Goal: Transaction & Acquisition: Subscribe to service/newsletter

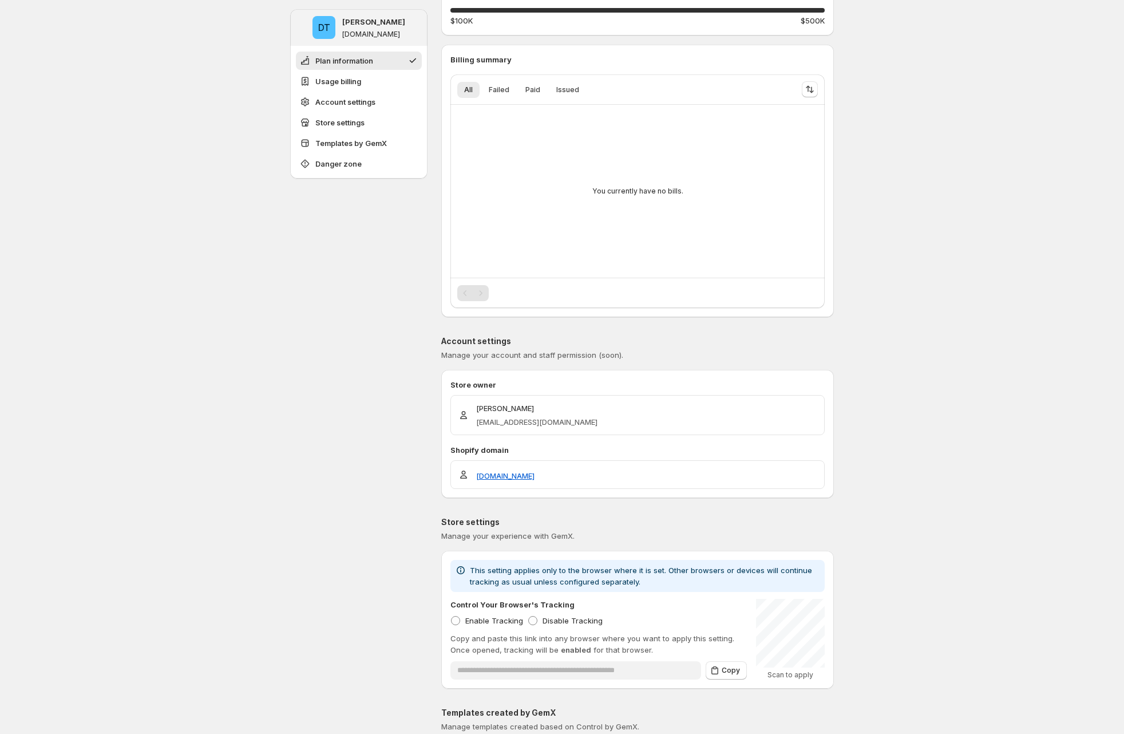
scroll to position [454, 0]
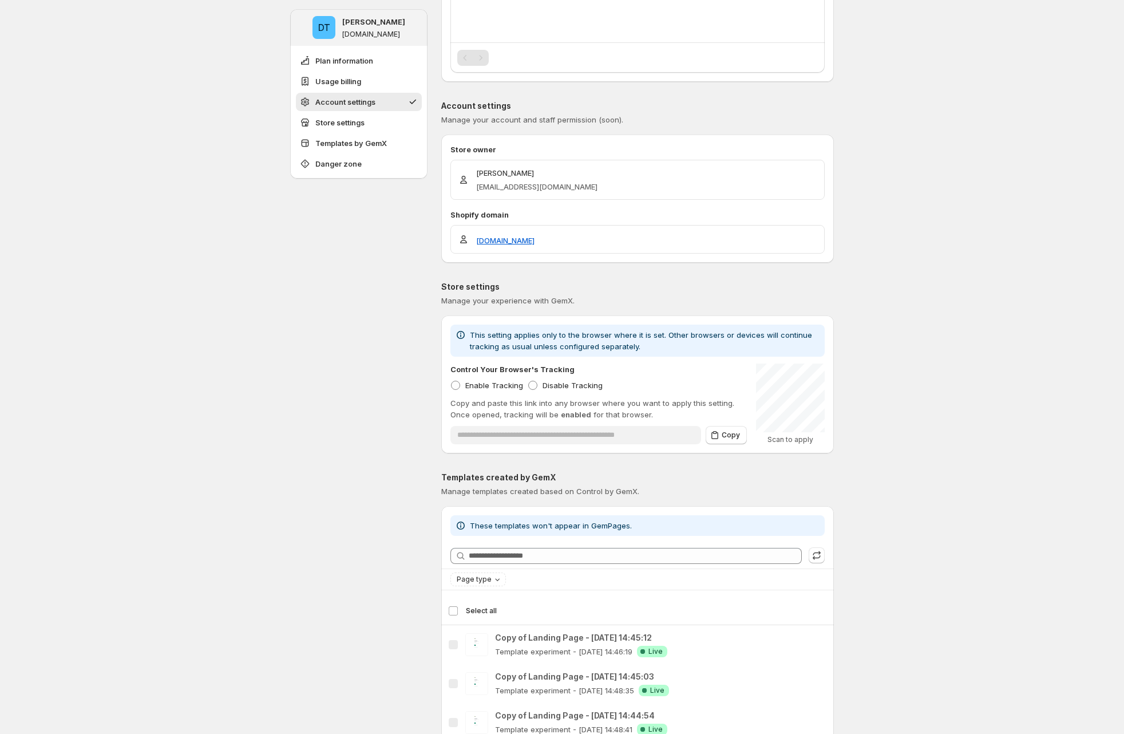
scroll to position [227, 0]
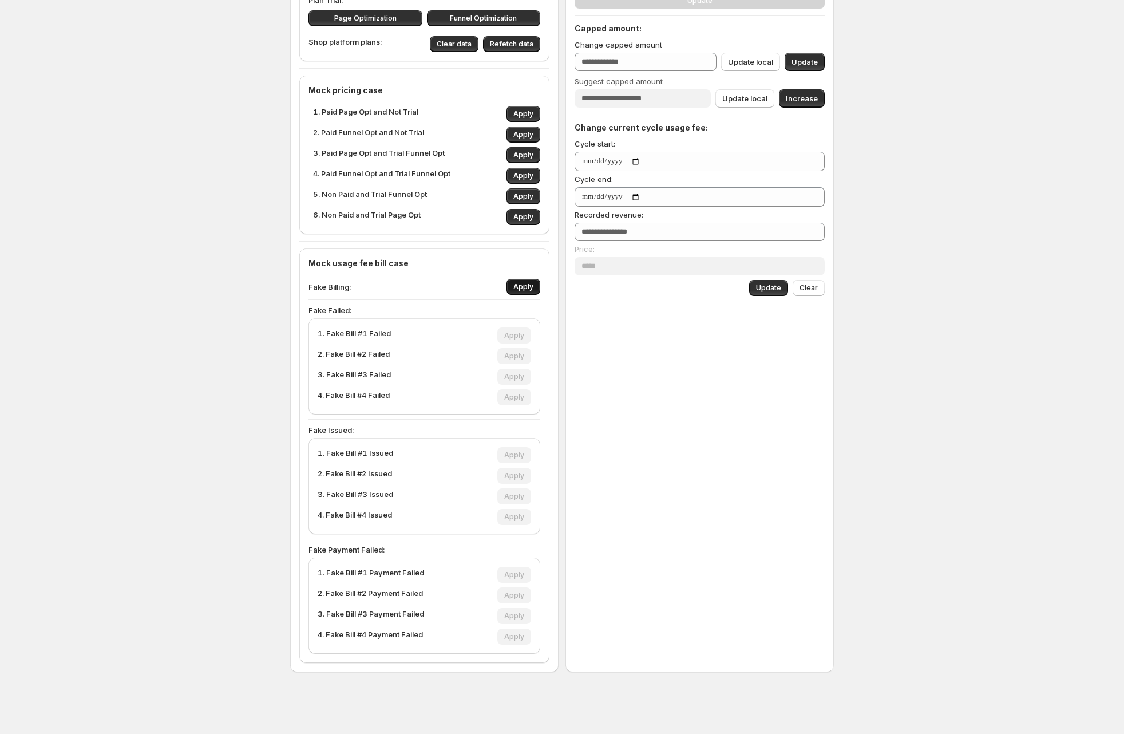
click at [526, 284] on span "Apply" at bounding box center [523, 286] width 20 height 9
click at [520, 383] on button "Apply" at bounding box center [514, 377] width 34 height 16
type input "****"
click at [520, 379] on span "Apply" at bounding box center [514, 376] width 20 height 9
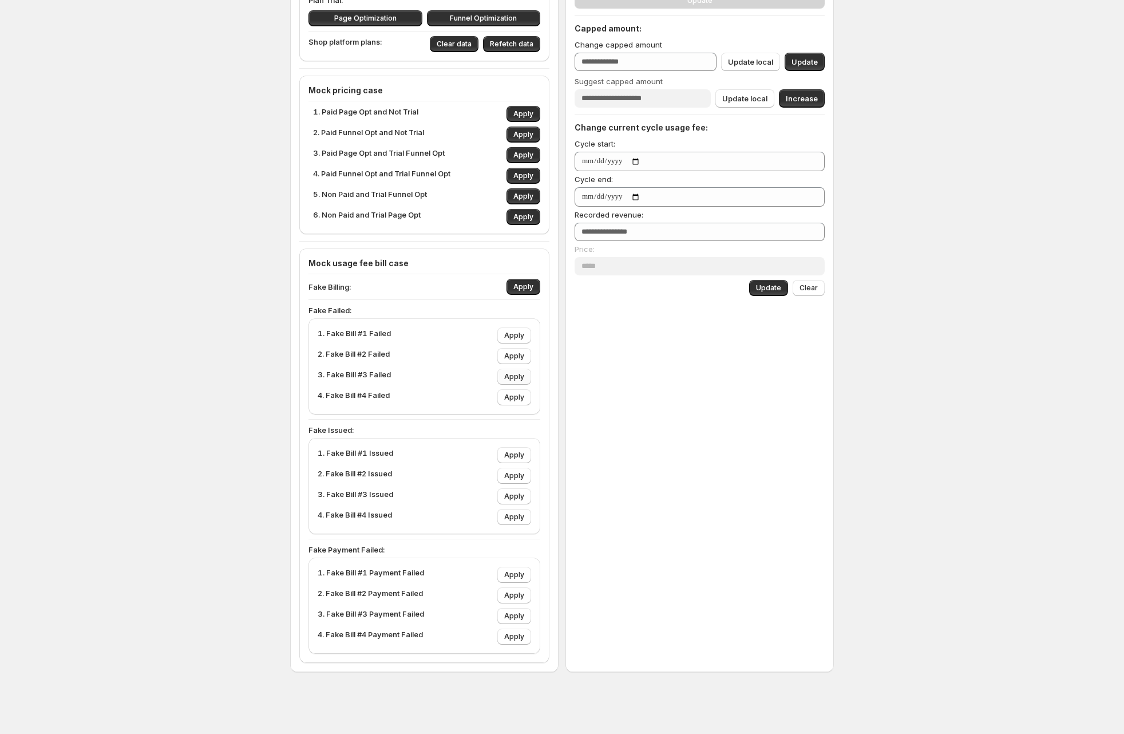
click at [520, 378] on span "Apply" at bounding box center [514, 376] width 20 height 9
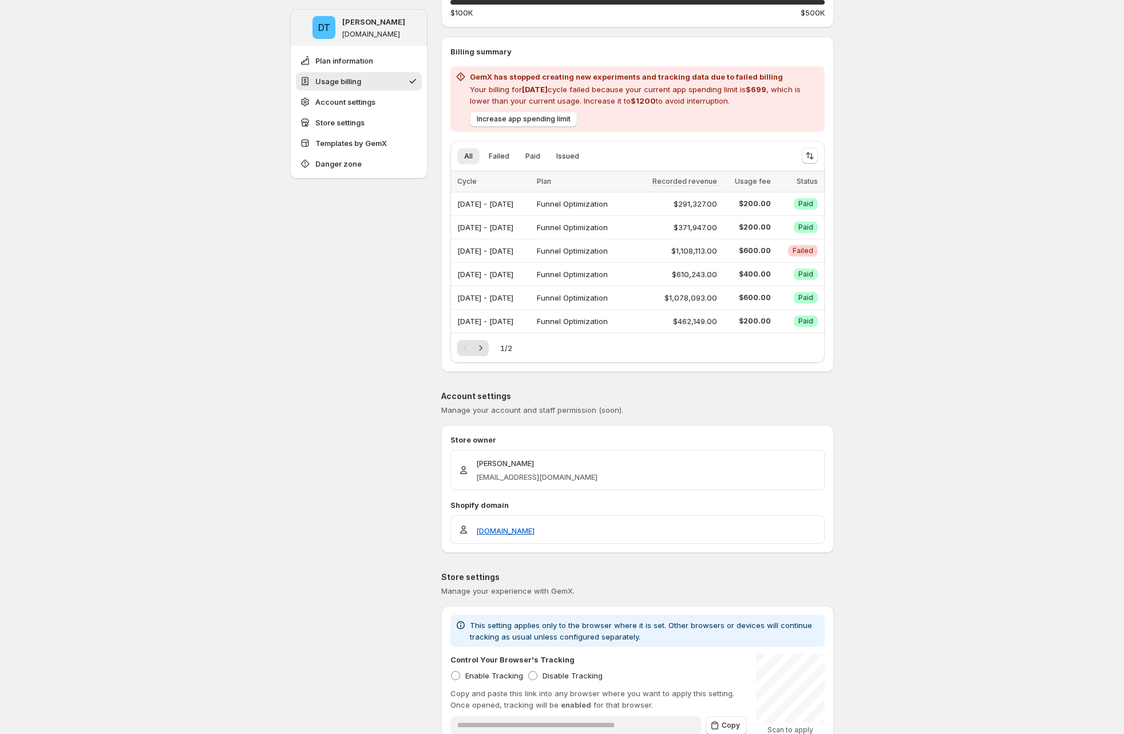
click at [555, 126] on button "Increase app spending limit" at bounding box center [524, 119] width 108 height 16
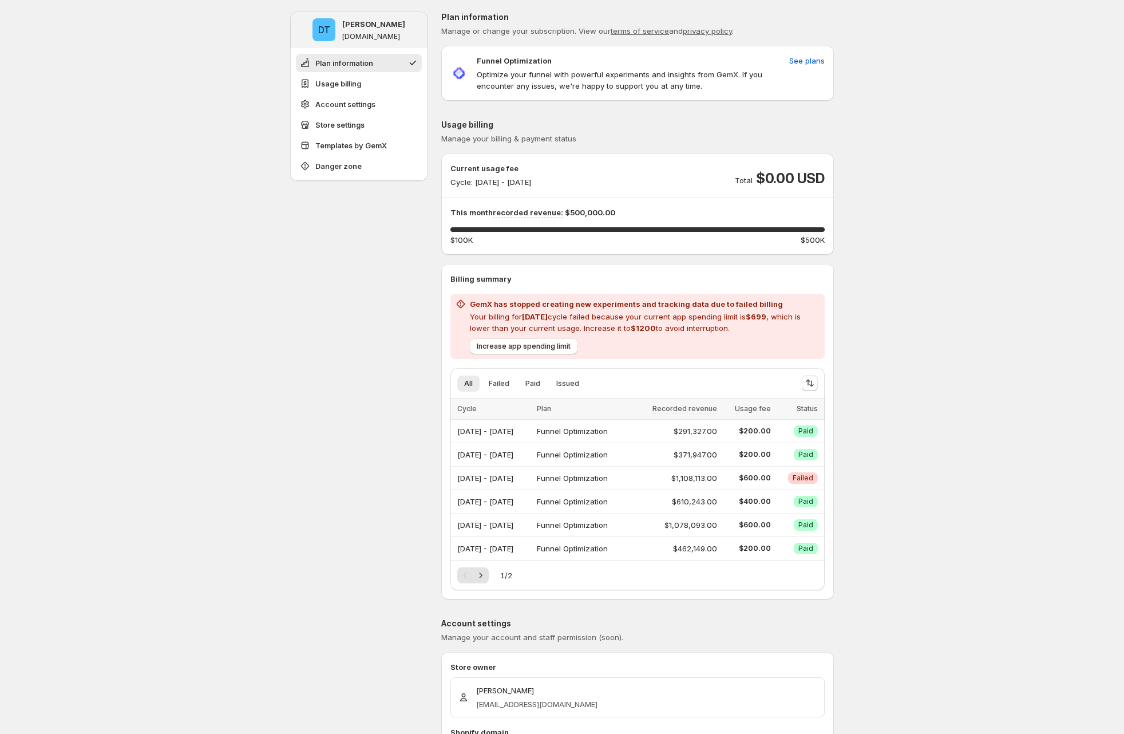
click at [652, 324] on span "$1200" at bounding box center [643, 327] width 25 height 9
click at [746, 335] on div "Increase app spending limit" at bounding box center [642, 344] width 355 height 21
click at [613, 175] on div "Current usage fee Cycle: Sep 01, 2025 - Sep 30, 2025 Total $0.00 USD" at bounding box center [637, 175] width 374 height 25
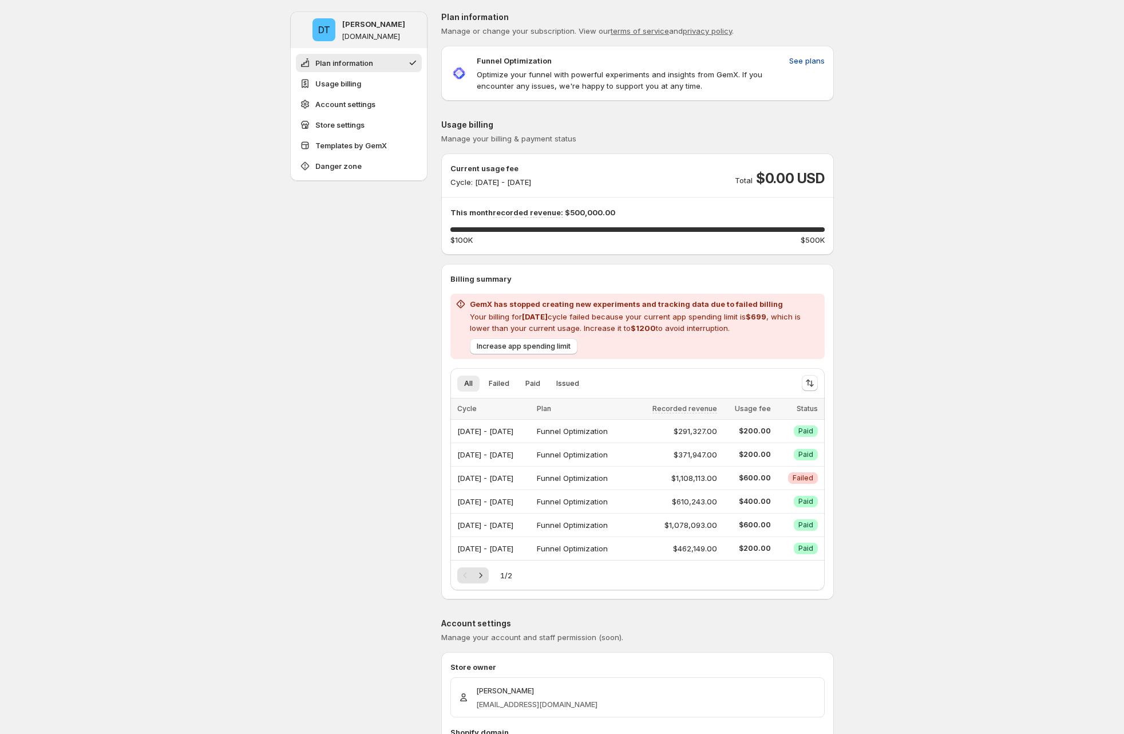
click at [807, 57] on span "See plans" at bounding box center [806, 60] width 35 height 11
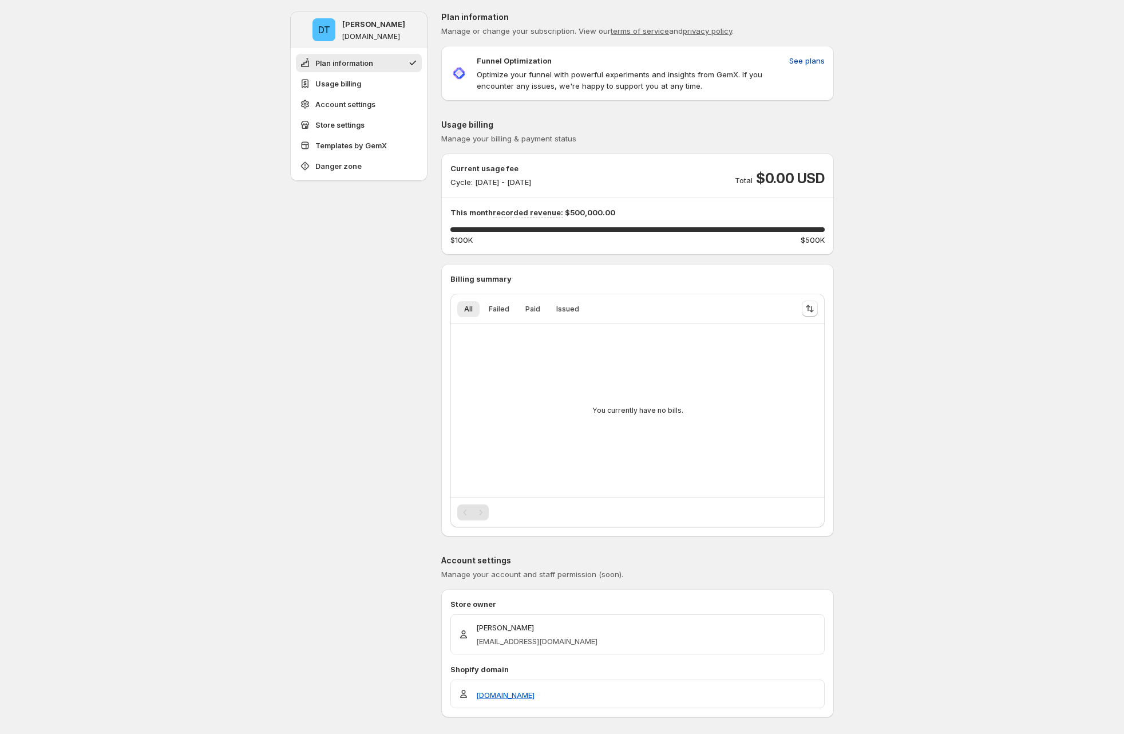
click at [809, 63] on span "See plans" at bounding box center [806, 60] width 35 height 11
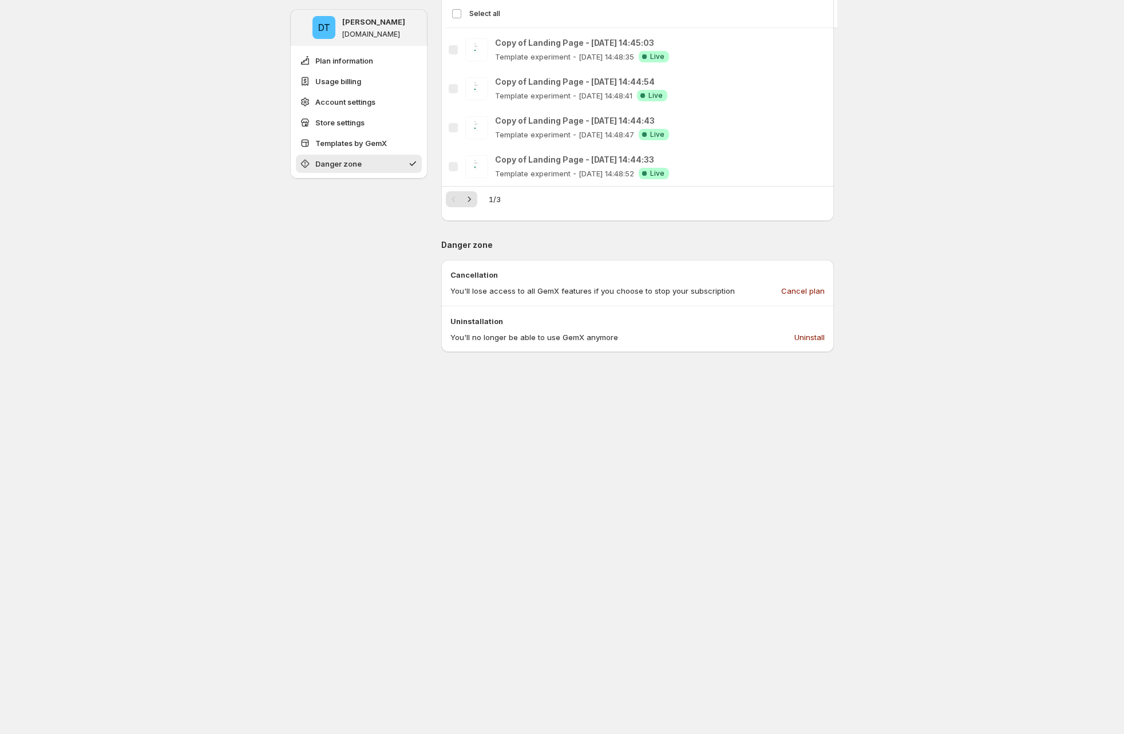
scroll to position [1206, 0]
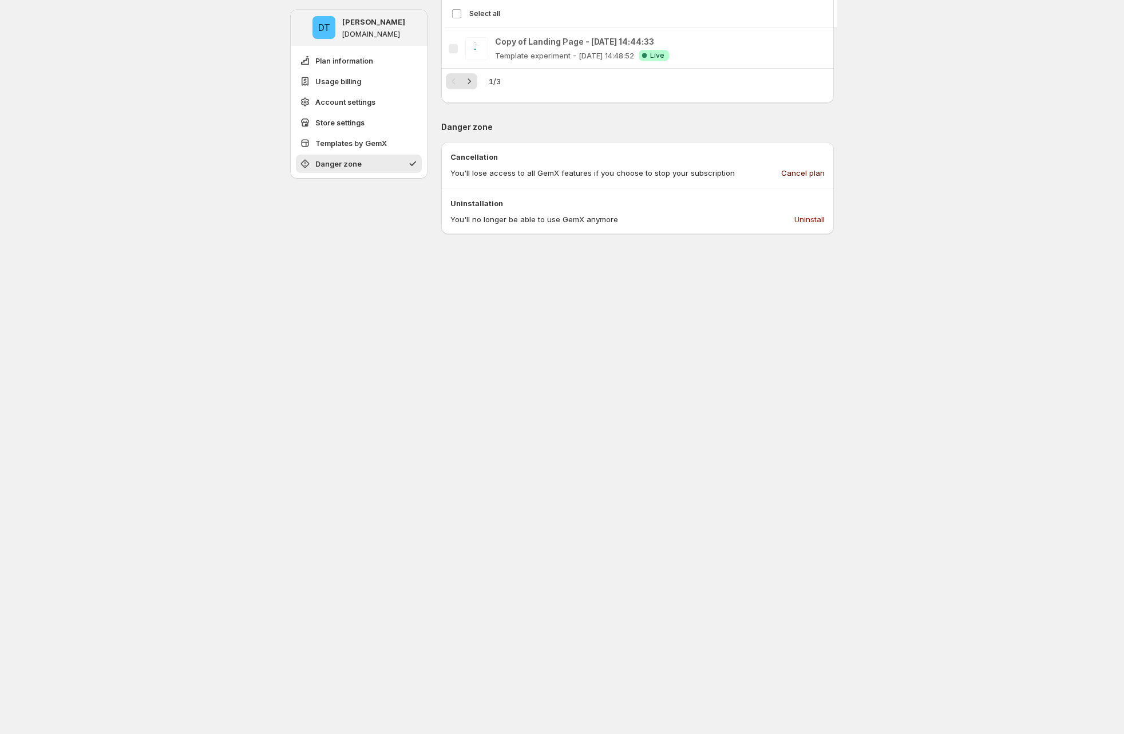
click at [814, 171] on span "Cancel plan" at bounding box center [802, 172] width 43 height 11
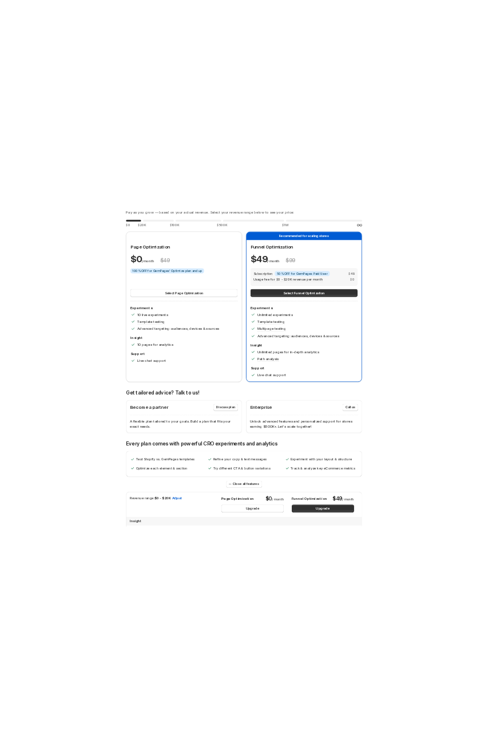
scroll to position [0, 0]
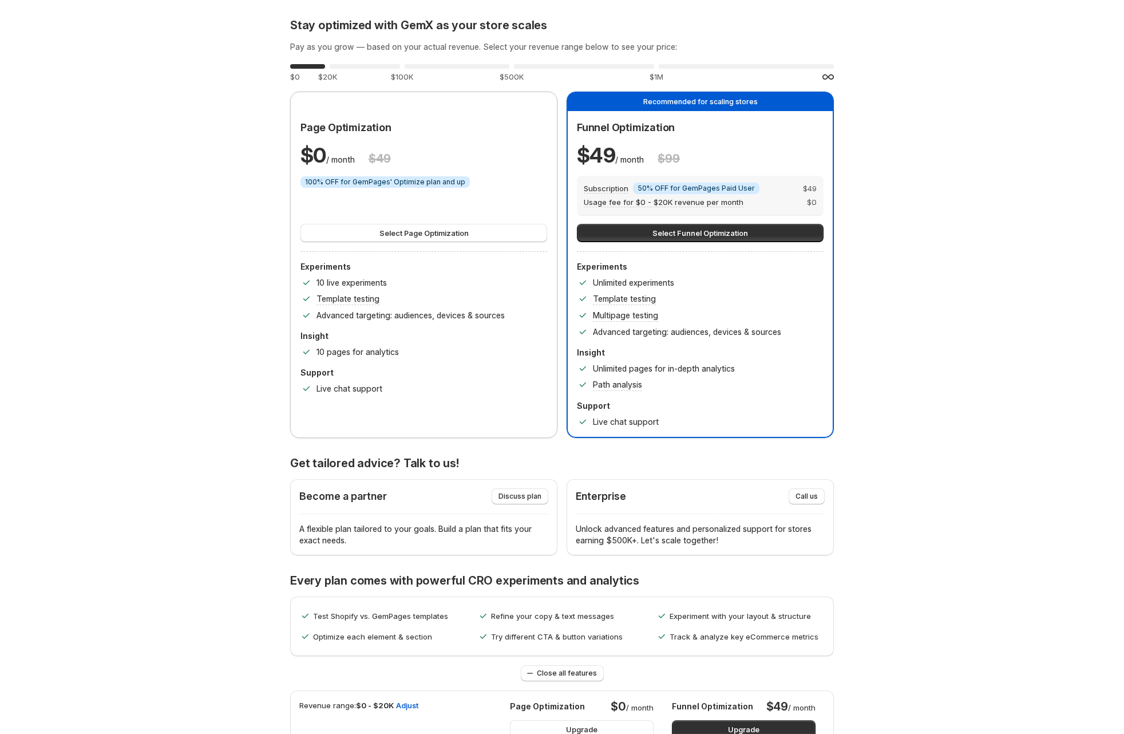
click at [477, 233] on button "Select Page Optimization" at bounding box center [423, 233] width 247 height 18
click at [494, 239] on button "Select Funnel Optimization" at bounding box center [700, 233] width 247 height 18
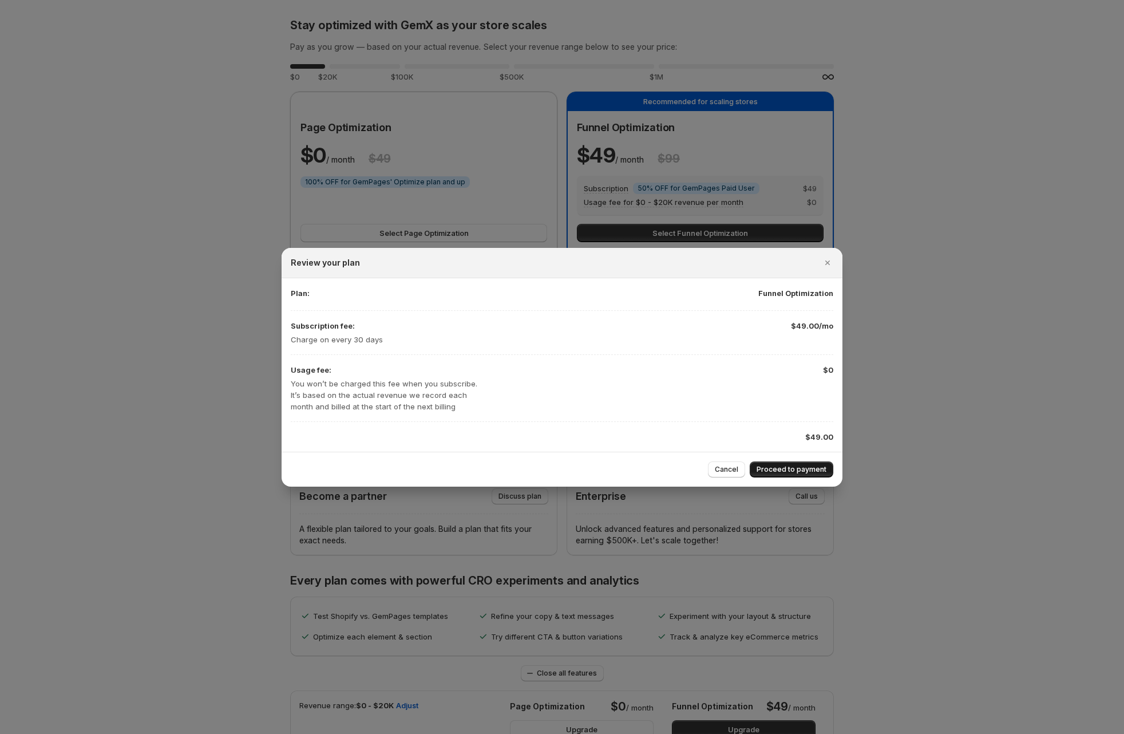
click at [494, 465] on span "Proceed to payment" at bounding box center [792, 469] width 70 height 9
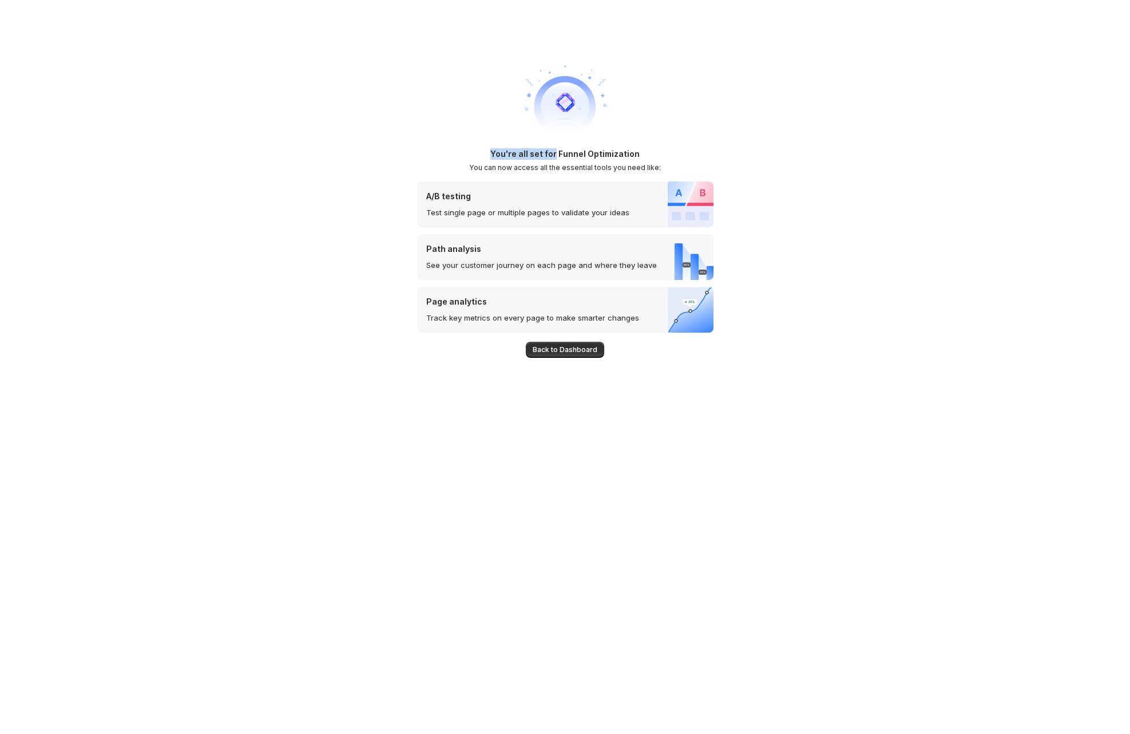
drag, startPoint x: 492, startPoint y: 152, endPoint x: 556, endPoint y: 150, distance: 64.1
click at [556, 150] on div "You're all set for Funnel Optimization You can now access all the essential too…" at bounding box center [565, 160] width 296 height 24
copy h1 "You're all set for"
click at [639, 152] on div "You're all set for Funnel Optimization You can now access all the essential too…" at bounding box center [565, 160] width 296 height 24
click at [270, 272] on div "You're all set for Funnel Optimization You can now access all the essential too…" at bounding box center [565, 367] width 1130 height 734
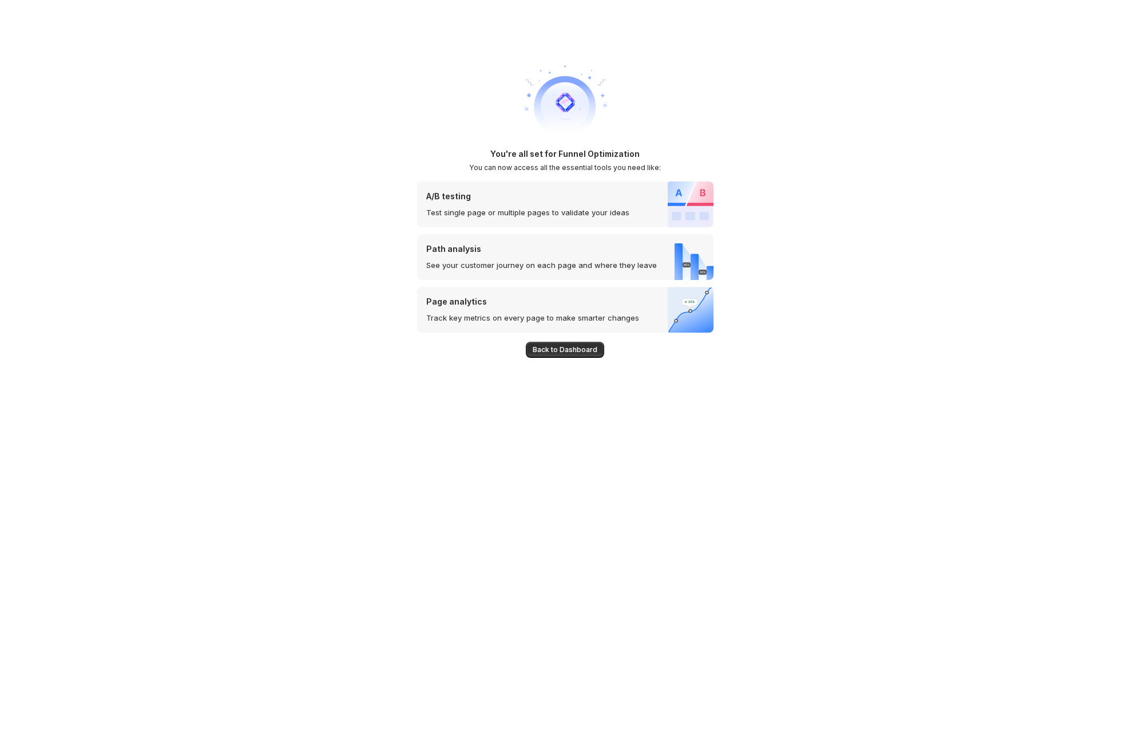
click at [575, 340] on div "Back to Dashboard" at bounding box center [565, 344] width 296 height 25
click at [576, 344] on button "Back to Dashboard" at bounding box center [565, 350] width 78 height 16
